Goal: Use online tool/utility: Utilize a website feature to perform a specific function

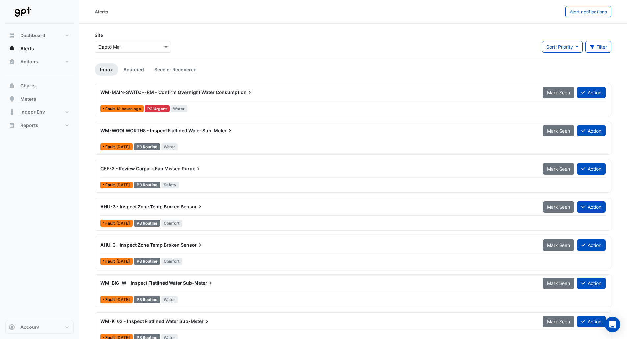
scroll to position [33, 0]
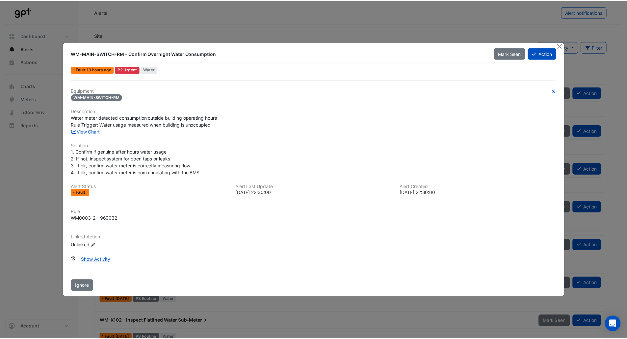
scroll to position [33, 0]
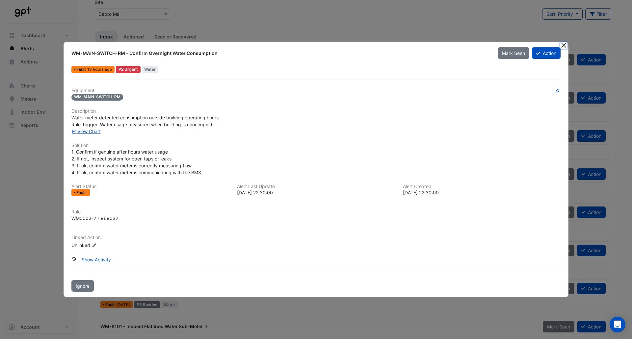
click at [563, 46] on button "Close" at bounding box center [563, 45] width 7 height 7
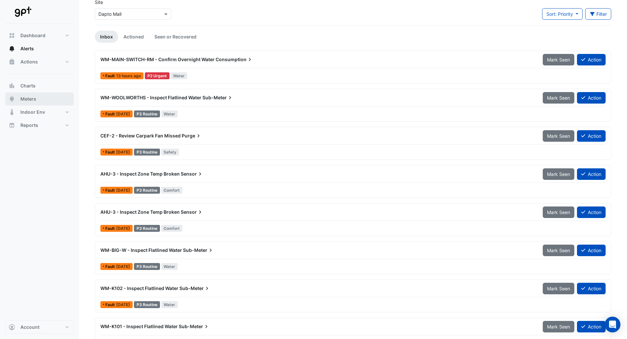
click at [57, 97] on button "Meters" at bounding box center [39, 98] width 68 height 13
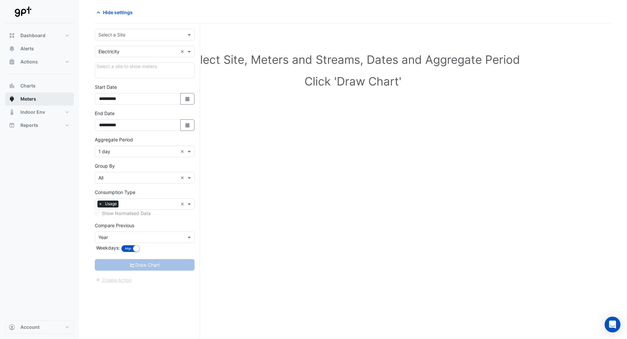
scroll to position [25, 0]
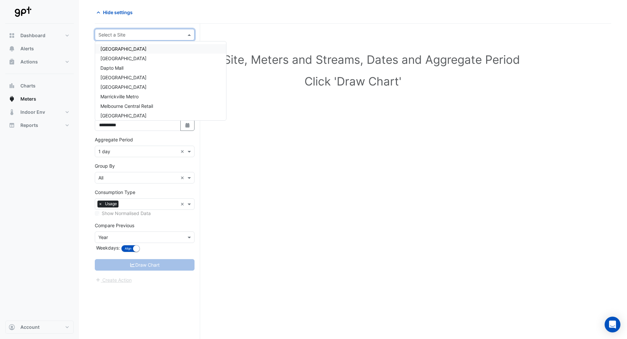
click at [189, 32] on span at bounding box center [190, 34] width 8 height 7
click at [146, 67] on div "Dapto Mall" at bounding box center [160, 68] width 131 height 10
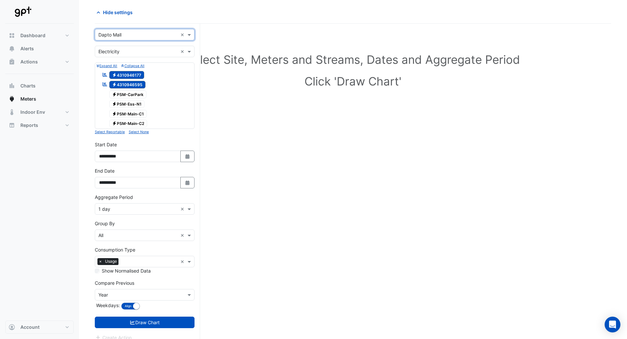
click at [139, 85] on span "Electricity 4310946595" at bounding box center [127, 85] width 37 height 8
click at [189, 158] on icon "button" at bounding box center [187, 156] width 4 height 5
select select "*"
select select "****"
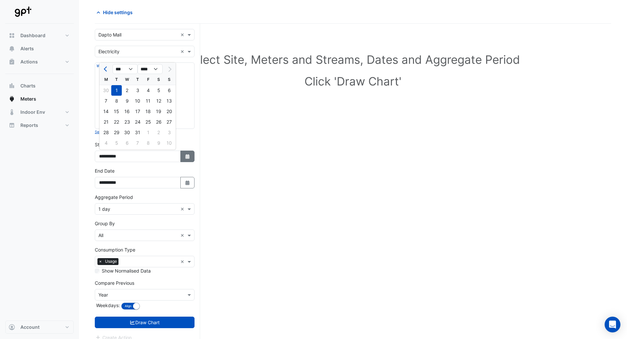
click at [187, 154] on icon "Select Date" at bounding box center [188, 156] width 6 height 5
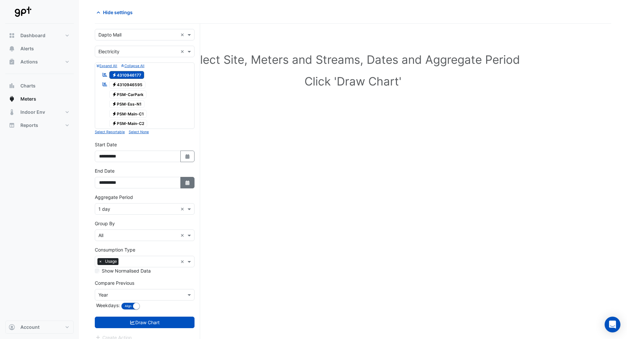
click at [185, 181] on icon "Select Date" at bounding box center [188, 183] width 6 height 5
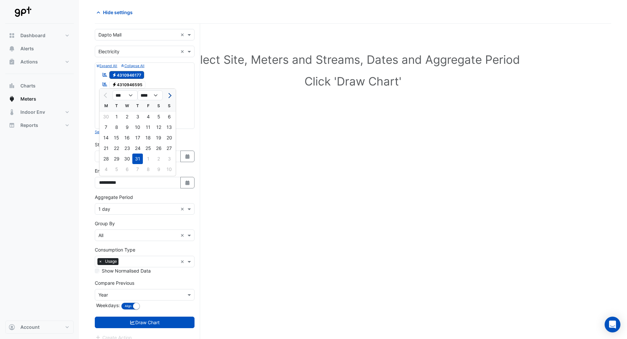
click at [168, 94] on span "Next month" at bounding box center [168, 95] width 5 height 5
select select "*"
click at [164, 159] on div "31" at bounding box center [169, 159] width 11 height 11
type input "**********"
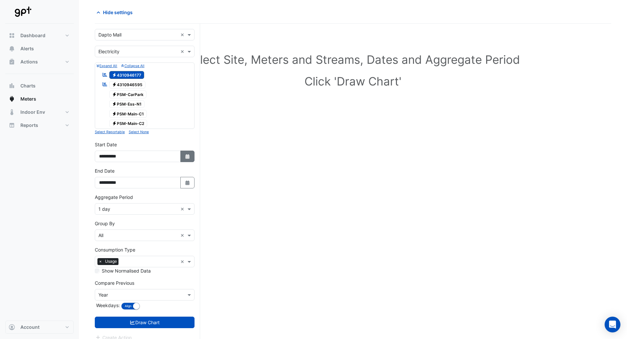
click at [185, 157] on icon "Select Date" at bounding box center [188, 156] width 6 height 5
select select "*"
select select "****"
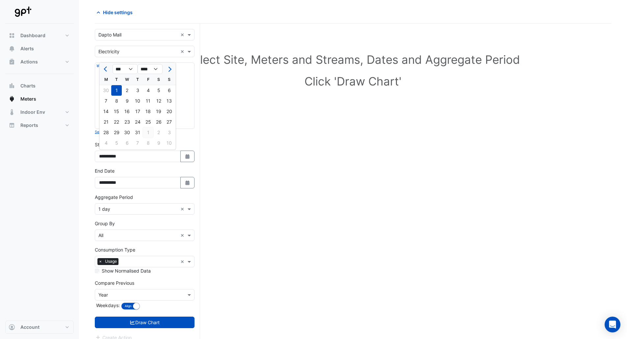
click at [148, 132] on div "1" at bounding box center [148, 132] width 11 height 11
type input "**********"
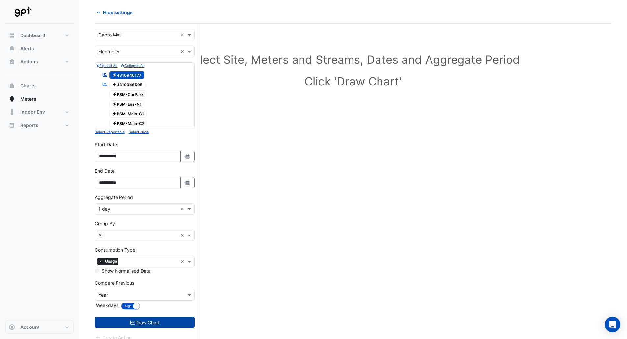
click at [163, 319] on button "Draw Chart" at bounding box center [145, 323] width 100 height 12
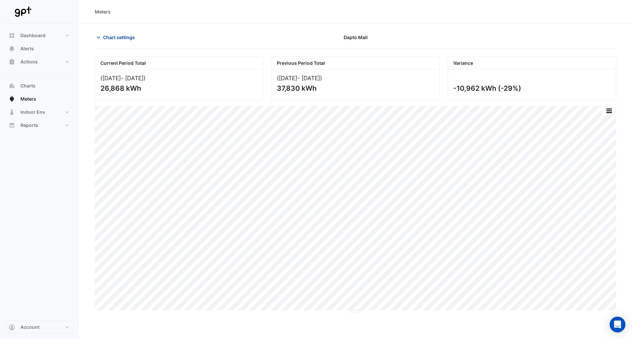
click at [130, 37] on span "Chart settings" at bounding box center [119, 37] width 32 height 7
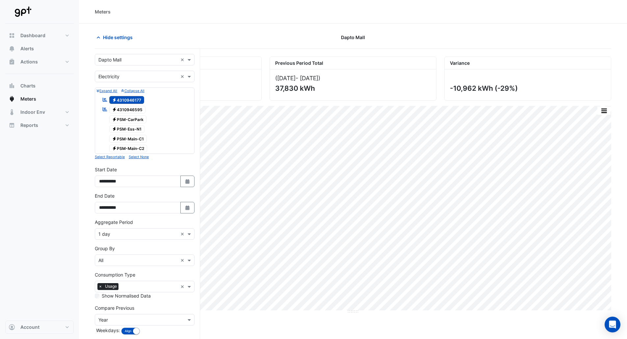
click at [121, 111] on span "Electricity 4310946595" at bounding box center [127, 110] width 37 height 8
click at [185, 207] on icon "Select Date" at bounding box center [188, 208] width 6 height 5
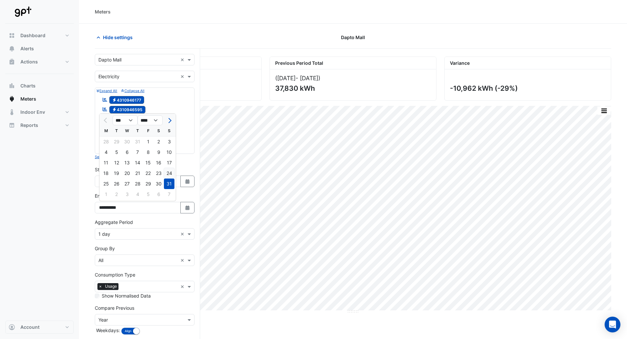
click at [166, 173] on div "24" at bounding box center [169, 173] width 11 height 11
type input "**********"
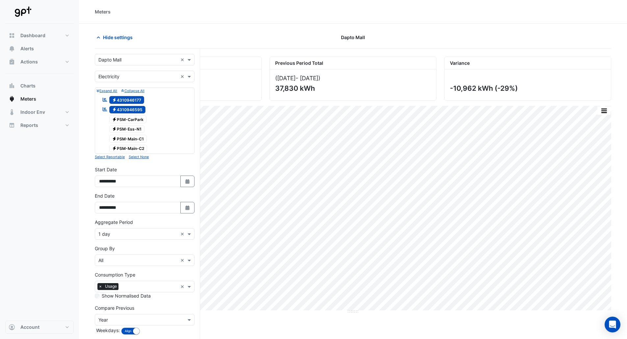
scroll to position [33, 0]
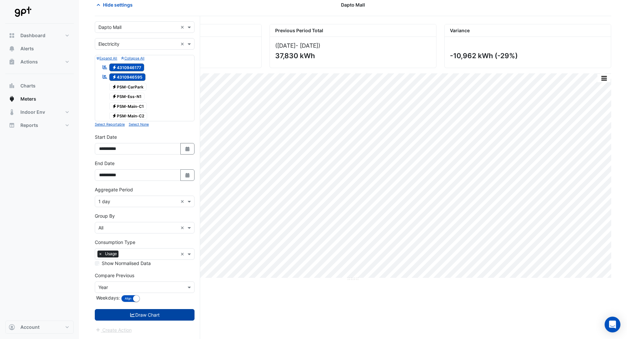
click at [163, 314] on button "Draw Chart" at bounding box center [145, 315] width 100 height 12
